Goal: Information Seeking & Learning: Learn about a topic

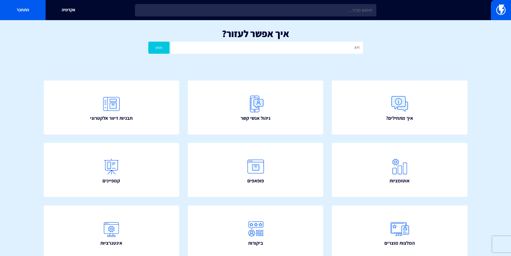
type input "API"
click at [161, 51] on button "חפש" at bounding box center [158, 48] width 21 height 12
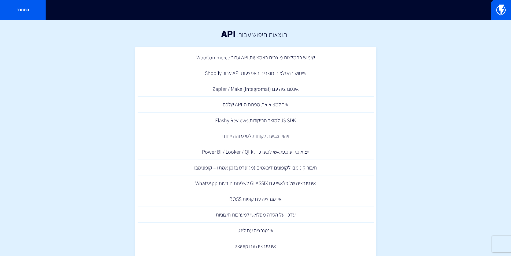
drag, startPoint x: 262, startPoint y: 58, endPoint x: 74, endPoint y: 77, distance: 188.3
click at [74, 77] on section "תוצאות חיפוש עבור: API שימוש בהמלצות מוצרים באמצעות API עבור WooCommerce שימוש …" at bounding box center [255, 247] width 511 height 454
click at [245, 105] on link "איך למצוא את מפתח ה-API שלכם" at bounding box center [256, 105] width 236 height 16
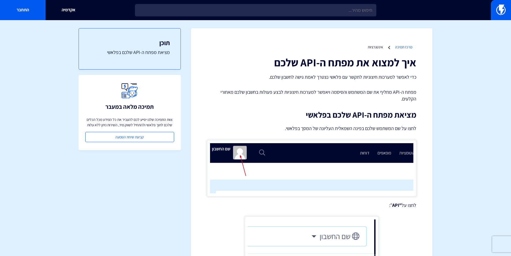
click at [400, 47] on link "מרכז תמיכה" at bounding box center [403, 47] width 17 height 5
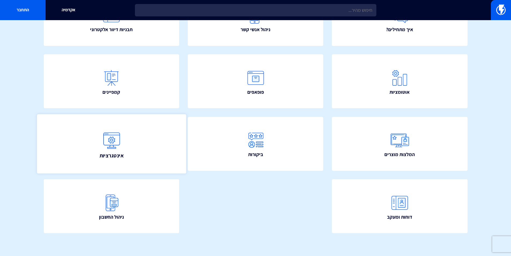
scroll to position [90, 0]
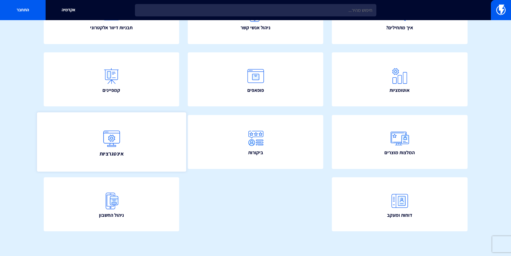
click at [125, 144] on link "אינטגרציות" at bounding box center [111, 141] width 149 height 59
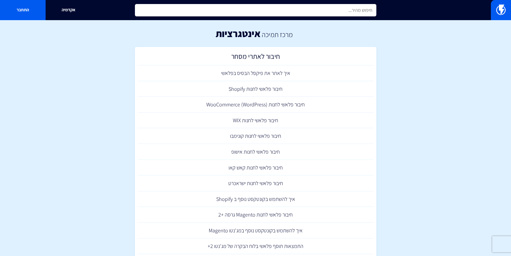
click at [332, 6] on input "text" at bounding box center [255, 10] width 241 height 12
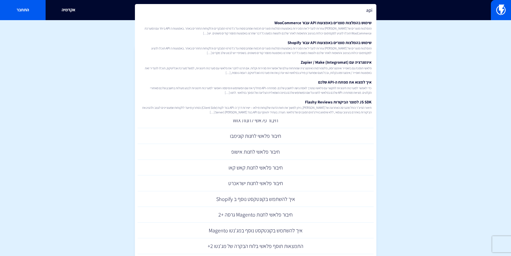
type input "api"
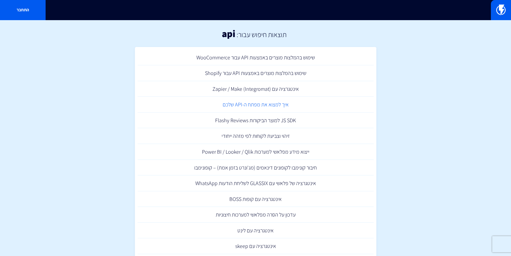
click at [256, 104] on link "איך למצוא את מפתח ה-API שלכם" at bounding box center [256, 105] width 236 height 16
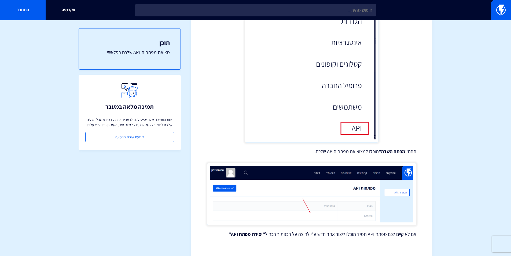
scroll to position [230, 0]
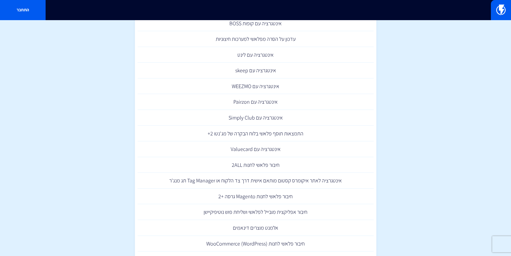
scroll to position [189, 0]
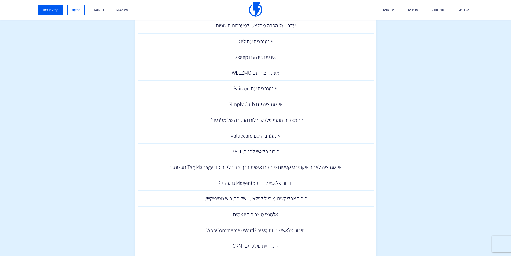
click at [257, 6] on img at bounding box center [255, 9] width 13 height 15
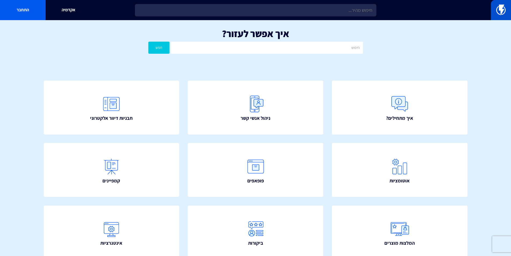
click at [497, 5] on img at bounding box center [500, 10] width 9 height 11
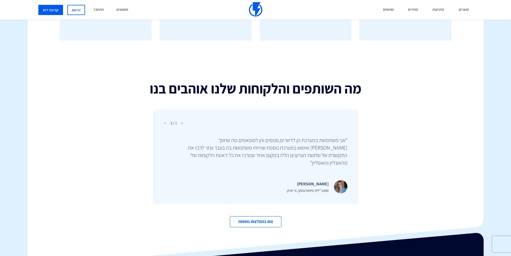
scroll to position [1768, 0]
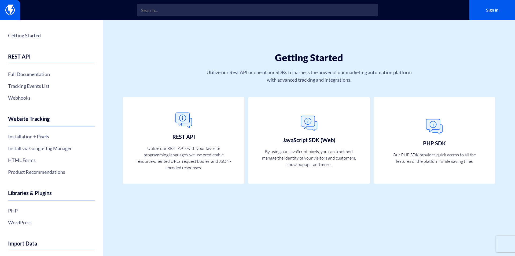
click at [136, 67] on div "Getting Started Utilize our Rest API or one of our SDKs to harness the power of…" at bounding box center [309, 58] width 412 height 77
drag, startPoint x: 101, startPoint y: 71, endPoint x: 102, endPoint y: 80, distance: 9.7
click at [102, 80] on div "Getting Started REST API Full Documentation Tracking Events List Webhooks Websi…" at bounding box center [51, 137] width 103 height 235
click at [24, 71] on link "Full Documentation" at bounding box center [51, 73] width 87 height 9
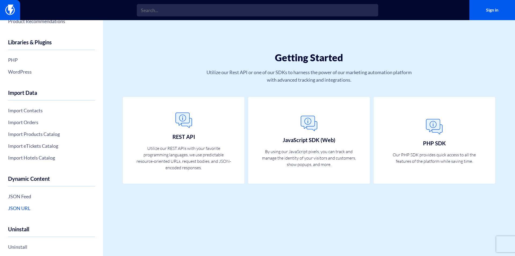
scroll to position [157, 0]
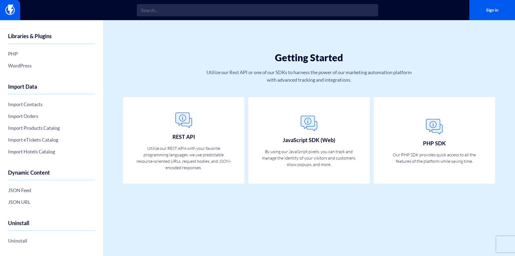
click at [324, 215] on div "Getting Started Utilize our Rest API or one of our SDKs to harness the power of…" at bounding box center [309, 137] width 412 height 235
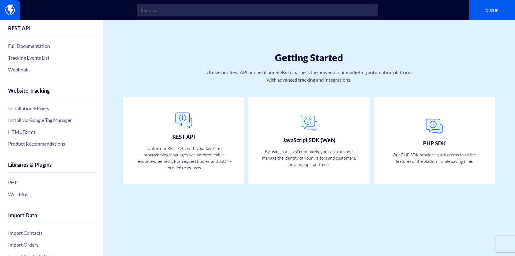
scroll to position [23, 0]
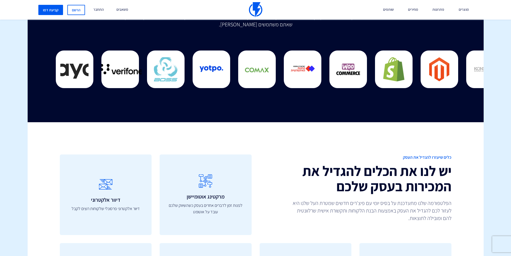
scroll to position [1339, 0]
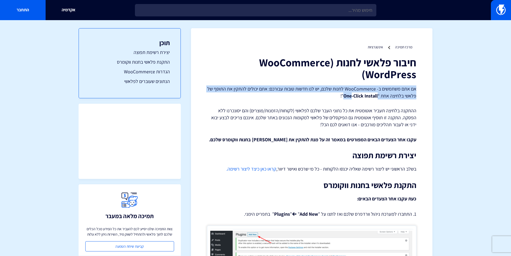
drag, startPoint x: 361, startPoint y: 76, endPoint x: 340, endPoint y: 104, distance: 34.5
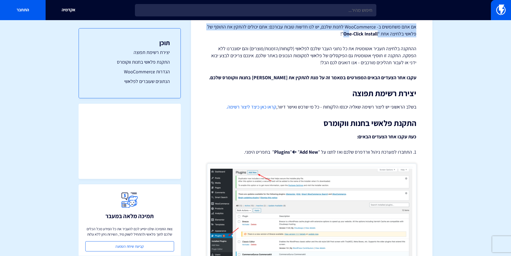
scroll to position [54, 0]
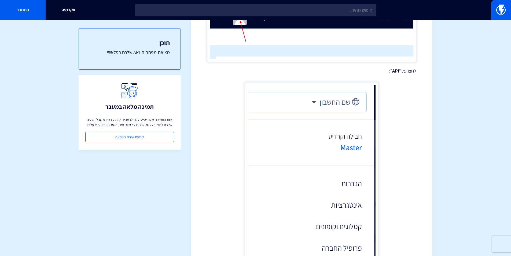
scroll to position [54, 0]
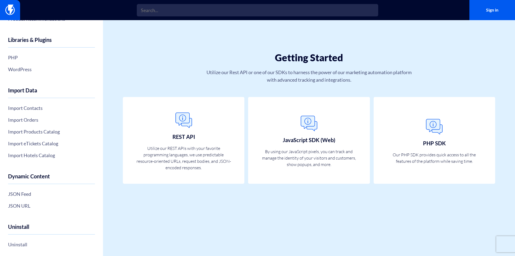
scroll to position [157, 0]
